Goal: Find specific page/section: Find specific page/section

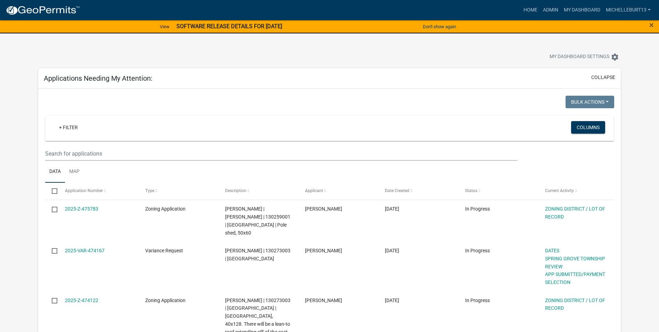
select select "3: 100"
click at [549, 11] on link "Admin" at bounding box center [550, 9] width 21 height 13
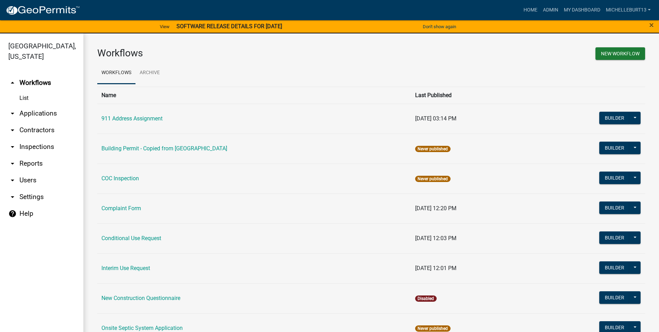
click at [34, 113] on link "arrow_drop_down Applications" at bounding box center [41, 113] width 83 height 17
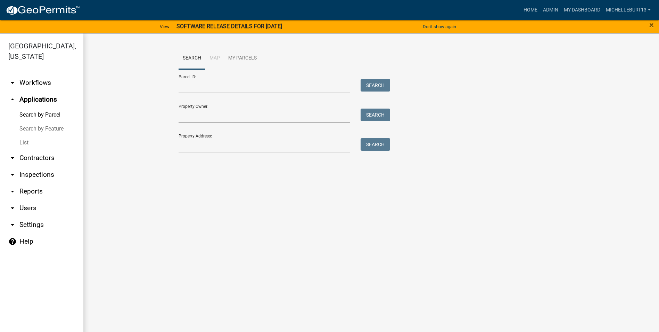
click at [25, 139] on link "List" at bounding box center [41, 143] width 83 height 14
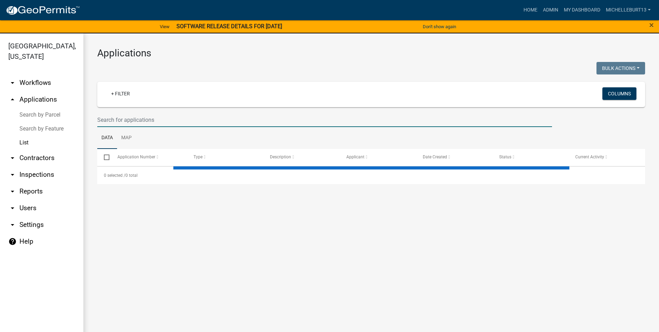
click at [136, 122] on input "text" at bounding box center [324, 120] width 455 height 14
select select "3: 100"
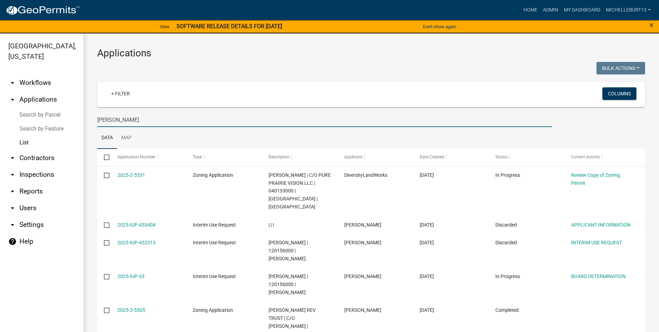
type input "[PERSON_NAME]"
